Goal: Task Accomplishment & Management: Complete application form

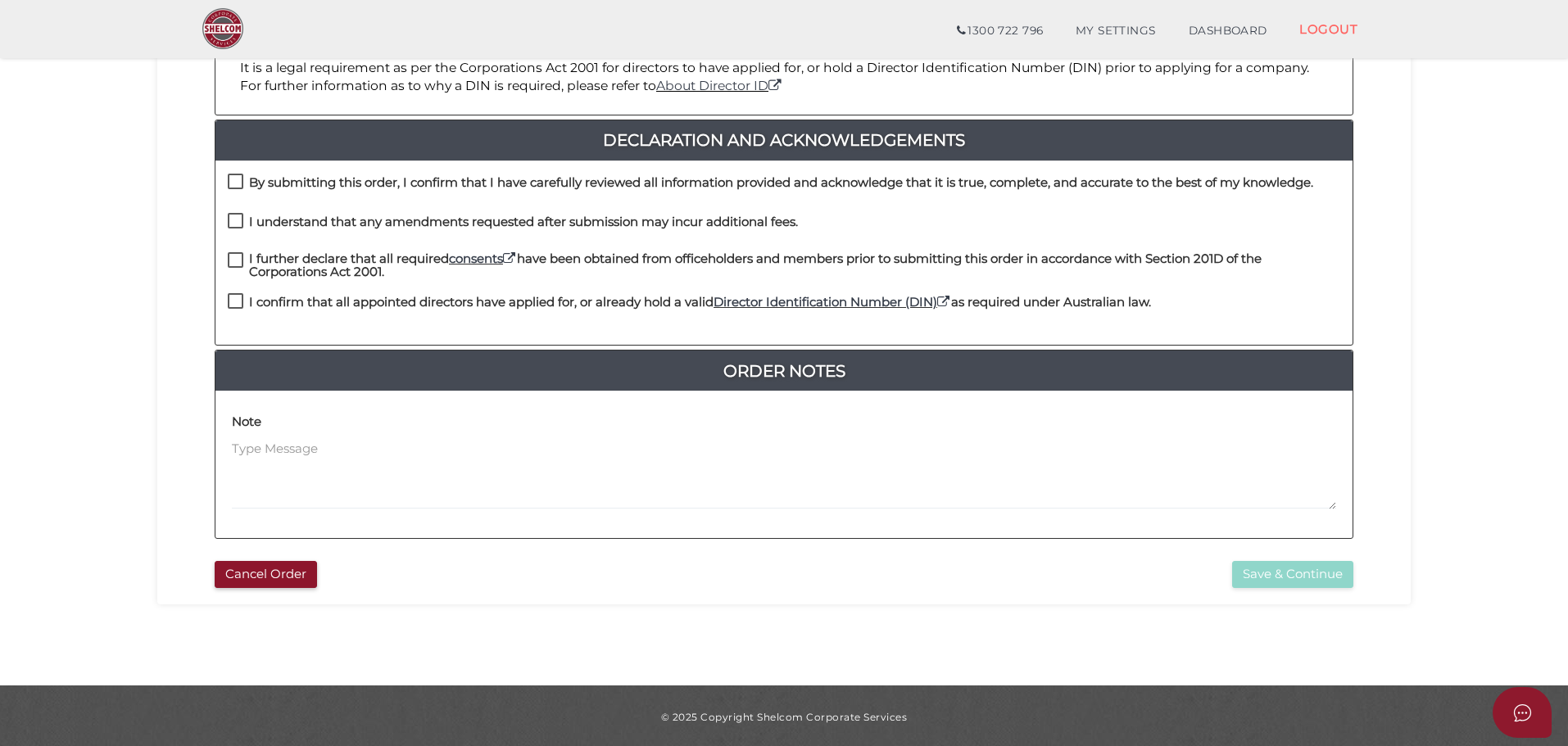
scroll to position [379, 0]
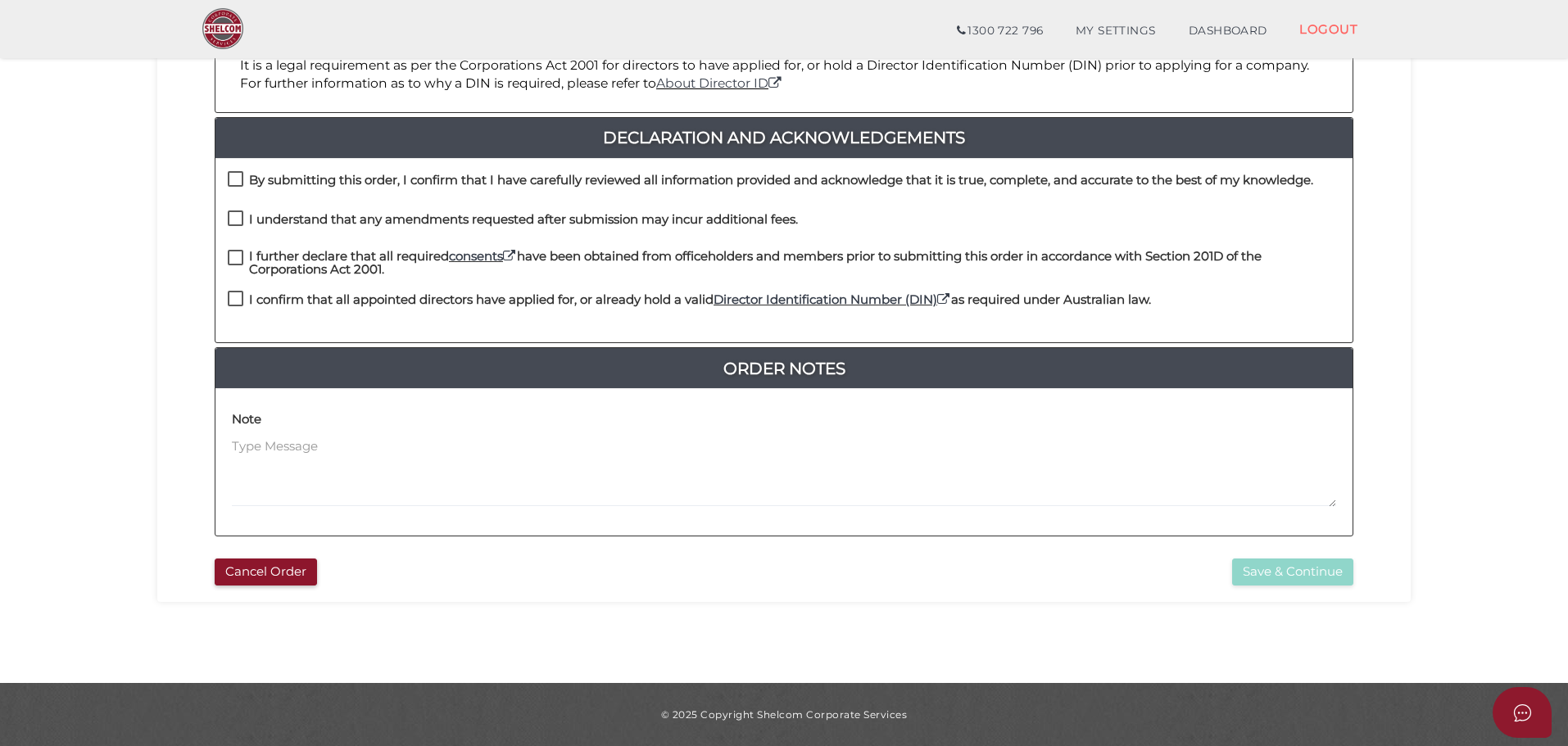
click at [241, 179] on label "By submitting this order, I confirm that I have carefully reviewed all informat…" at bounding box center [771, 184] width 1086 height 20
checkbox input "true"
click at [238, 215] on label "I understand that any amendments requested after submission may incur additiona…" at bounding box center [513, 223] width 570 height 20
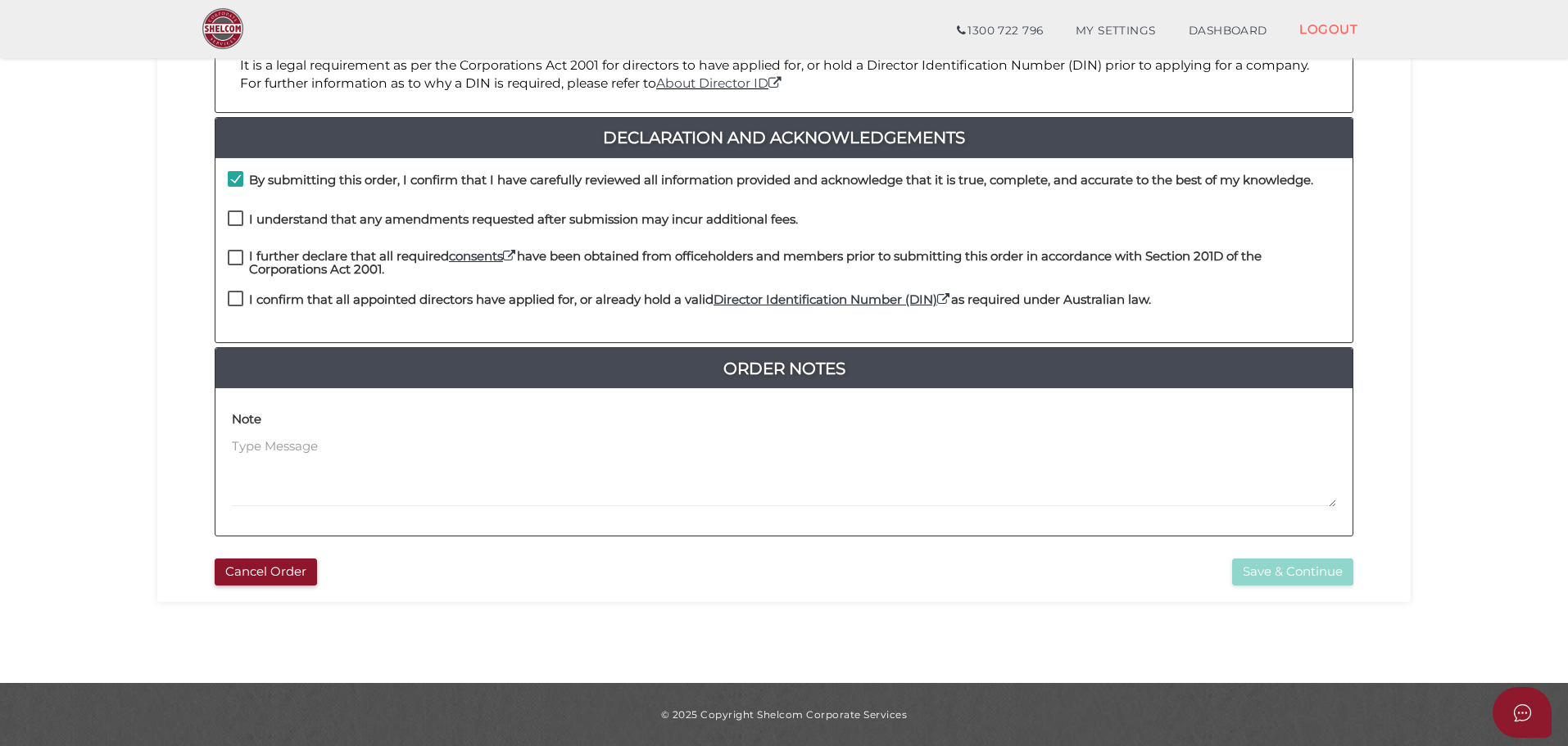
checkbox input "true"
click at [230, 258] on label "I further declare that all required consents have been obtained from officehold…" at bounding box center [784, 260] width 1113 height 20
checkbox input "true"
drag, startPoint x: 234, startPoint y: 296, endPoint x: 435, endPoint y: 345, distance: 206.9
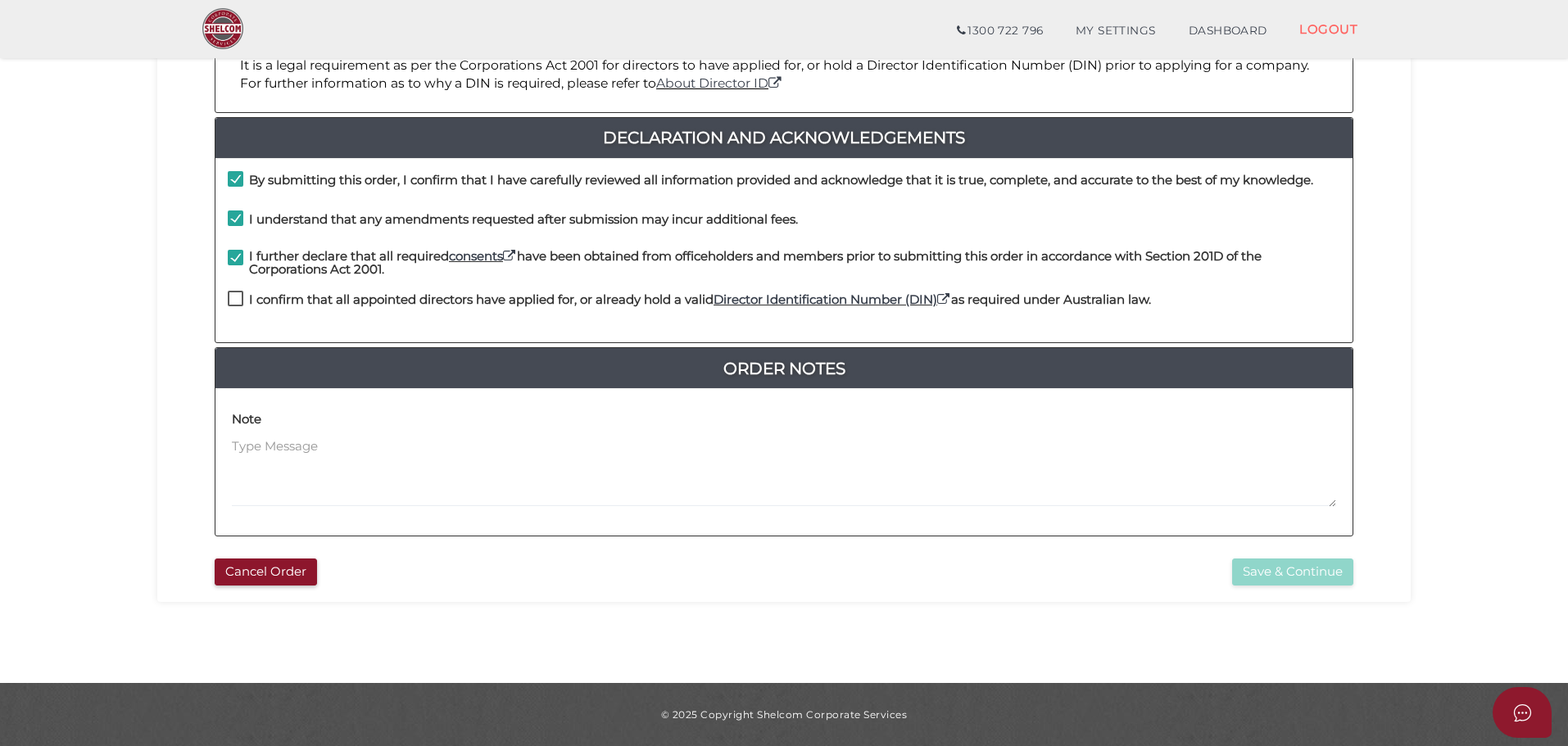
click at [234, 296] on label "I confirm that all appointed directors have applied for, or already hold a vali…" at bounding box center [690, 303] width 923 height 20
checkbox input "true"
click at [1284, 575] on button "Save & Continue" at bounding box center [1293, 572] width 121 height 27
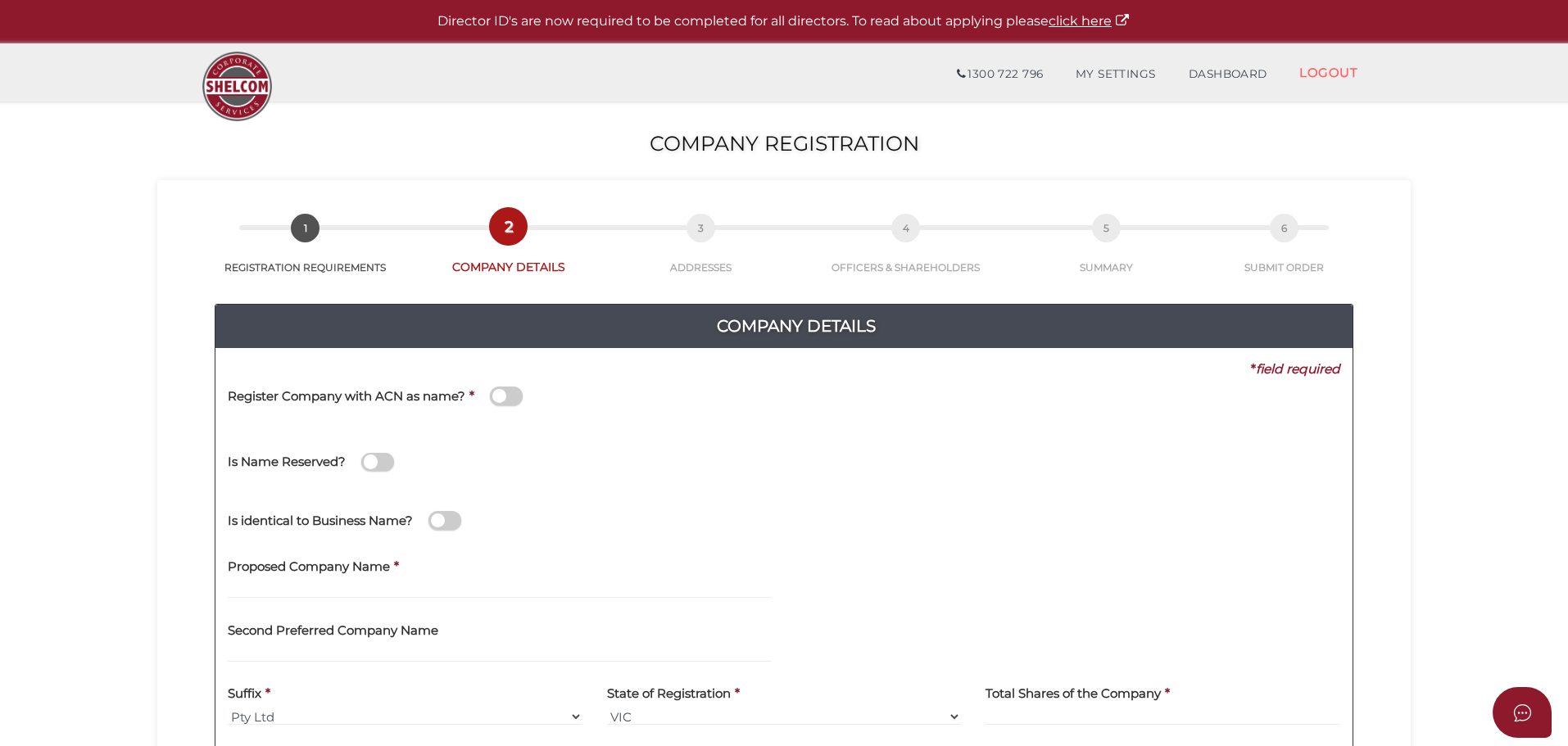
click at [64, 496] on section "Company Registration 0535c0711d84ed958001bb2c40b8136a 1 REGISTRATION REQUIREMEN…" at bounding box center [784, 611] width 1568 height 1018
click at [346, 541] on div "Is identical to Business Name?" at bounding box center [417, 517] width 404 height 58
click at [284, 495] on div "Is identical to Business Name?" at bounding box center [418, 511] width 380 height 46
click at [294, 590] on input "text" at bounding box center [500, 589] width 544 height 18
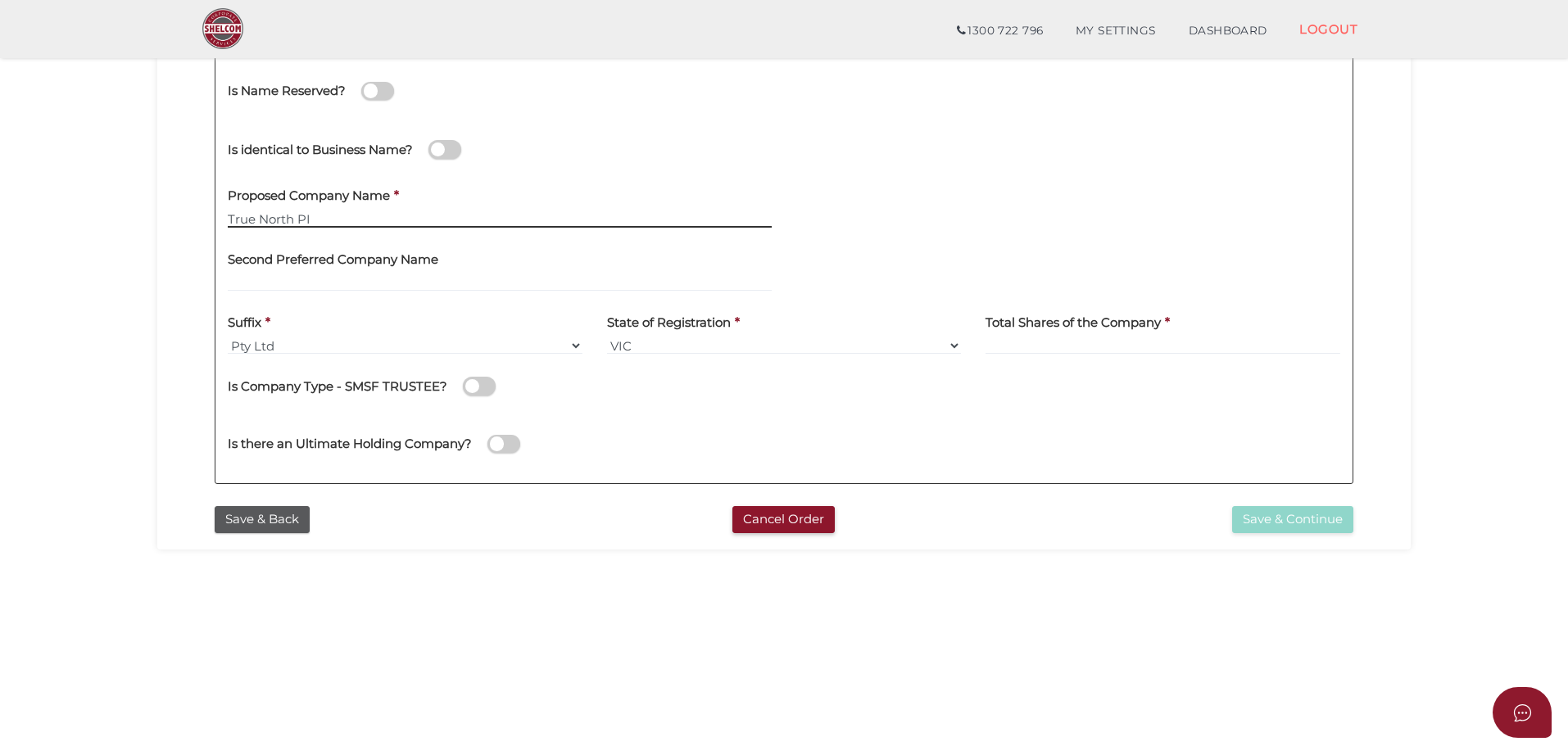
scroll to position [328, 0]
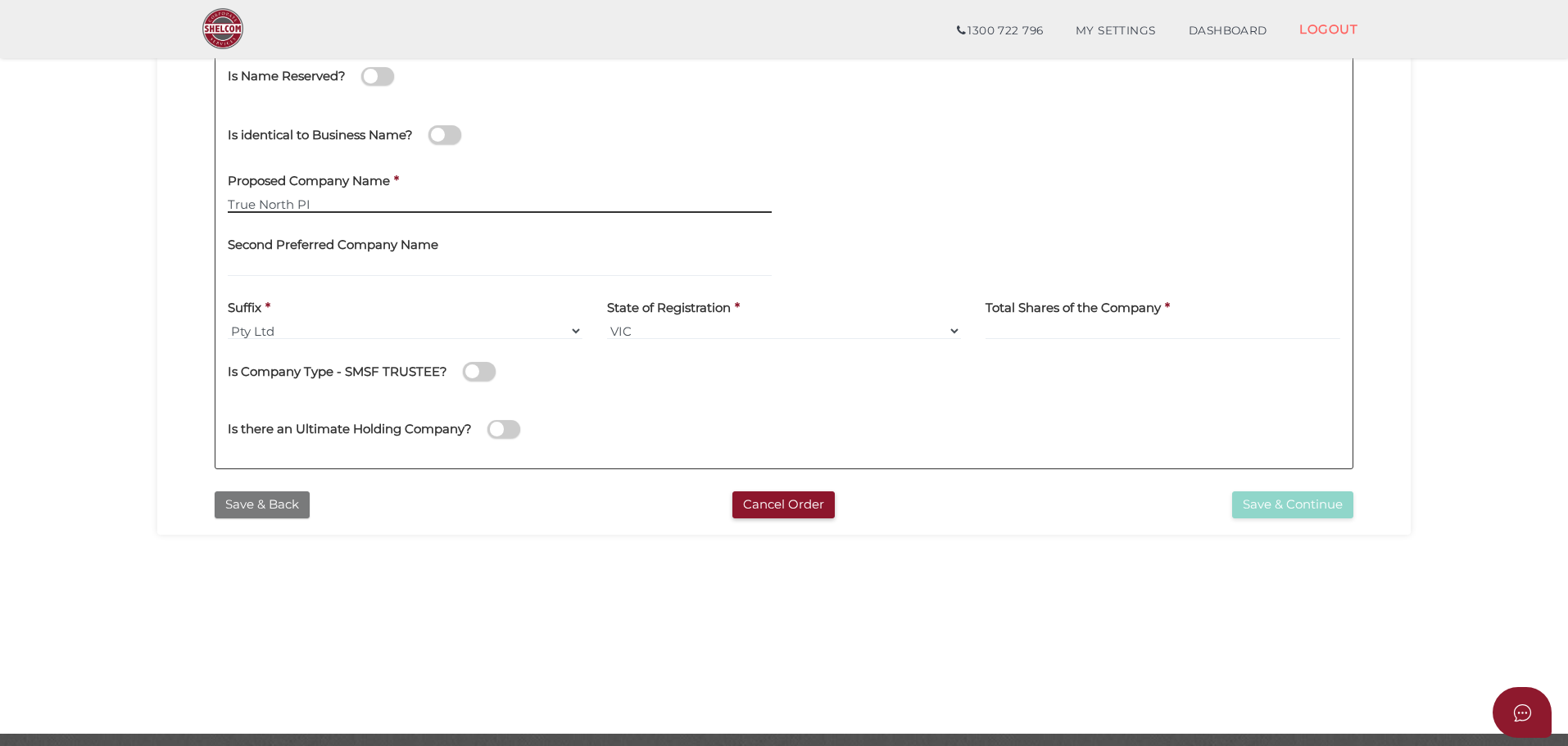
type input "True North PI"
click at [262, 500] on button "Save & Back" at bounding box center [262, 505] width 95 height 27
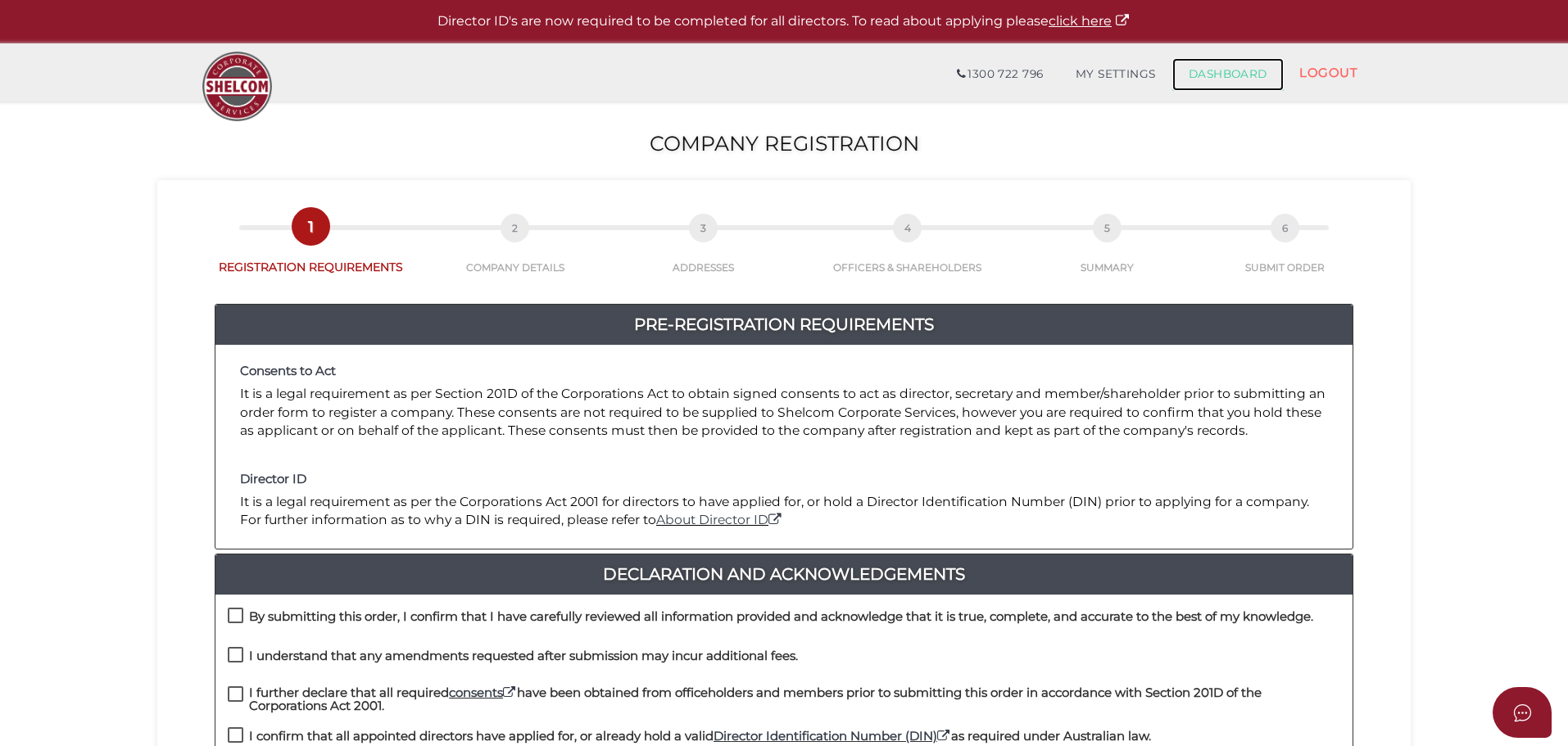
click at [1238, 74] on link "DASHBOARD" at bounding box center [1228, 75] width 112 height 33
